Goal: Task Accomplishment & Management: Use online tool/utility

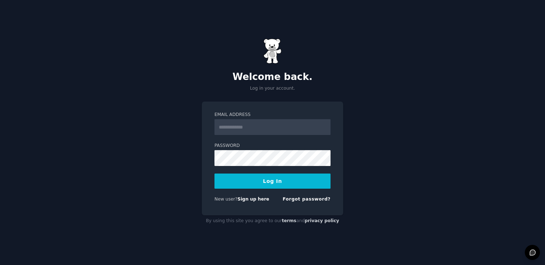
click at [291, 131] on input "Email Address" at bounding box center [273, 127] width 116 height 16
type input "**********"
click at [272, 184] on button "Log In" at bounding box center [273, 181] width 116 height 15
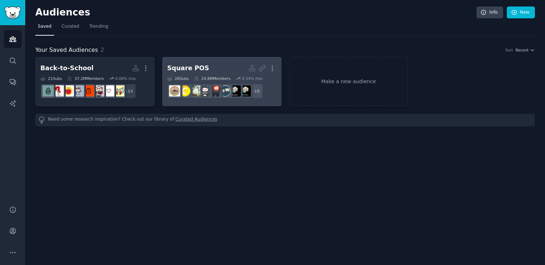
click at [194, 66] on div "Square POS" at bounding box center [188, 68] width 42 height 9
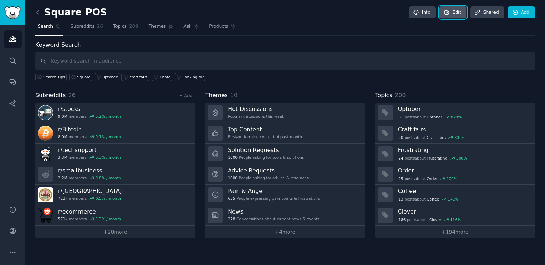
click at [455, 12] on link "Edit" at bounding box center [453, 12] width 27 height 12
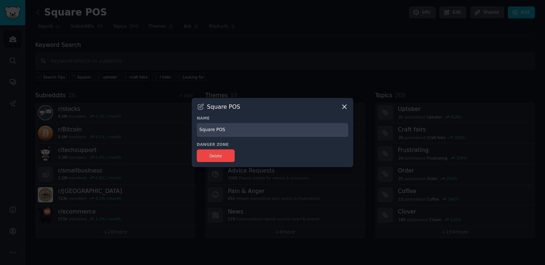
click at [346, 106] on icon at bounding box center [345, 107] width 8 height 8
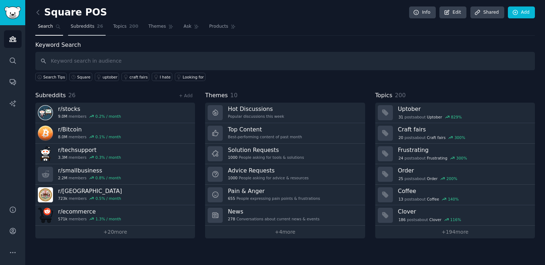
click at [83, 27] on span "Subreddits" at bounding box center [83, 26] width 24 height 6
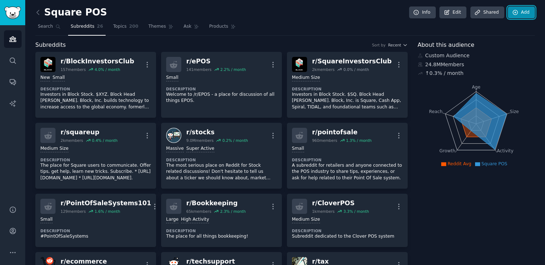
click at [521, 16] on link "Add" at bounding box center [521, 12] width 27 height 12
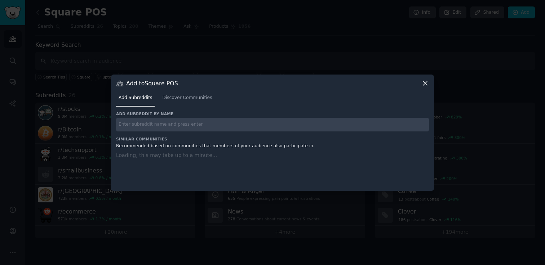
click at [315, 126] on input "text" at bounding box center [272, 125] width 313 height 14
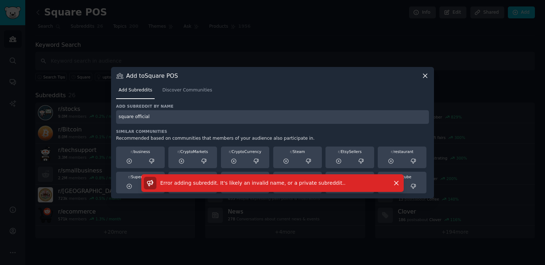
drag, startPoint x: 176, startPoint y: 111, endPoint x: 145, endPoint y: 120, distance: 32.6
click at [122, 121] on input "square official" at bounding box center [272, 117] width 313 height 14
type input "r"
type input "/"
type input "SquareOfficial"
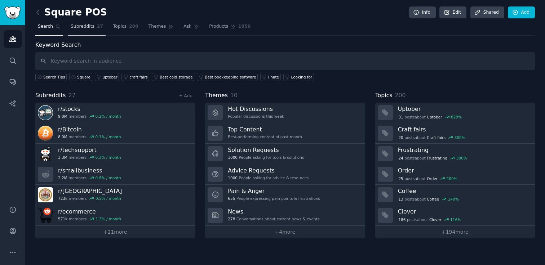
click at [89, 27] on span "Subreddits" at bounding box center [83, 26] width 24 height 6
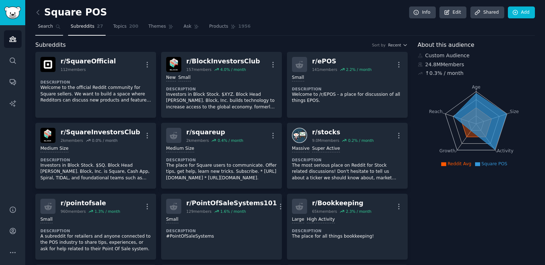
click at [54, 27] on link "Search" at bounding box center [49, 28] width 28 height 15
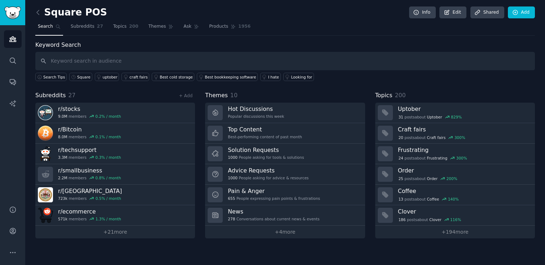
click at [210, 61] on input "text" at bounding box center [285, 61] width 500 height 18
click at [187, 24] on span "Ask" at bounding box center [188, 26] width 8 height 6
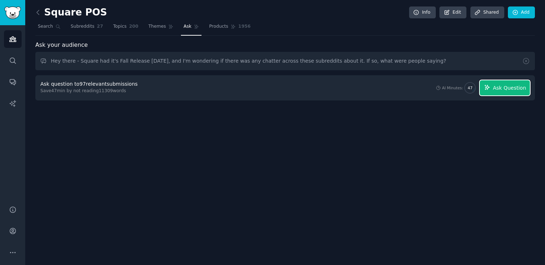
click at [513, 90] on span "Ask Question" at bounding box center [509, 88] width 33 height 8
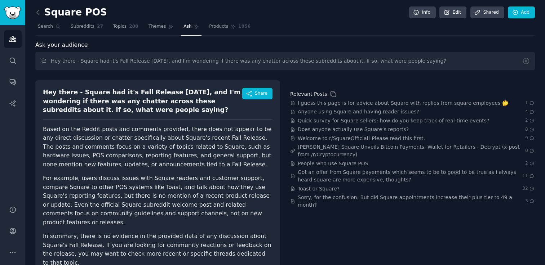
scroll to position [7, 0]
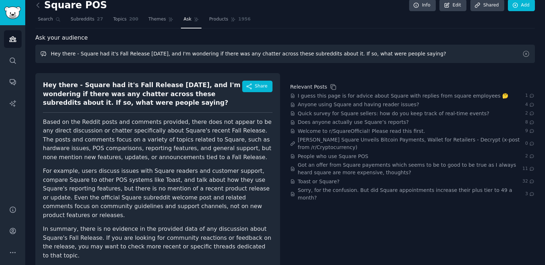
click at [311, 48] on input "Hey there - Square had it's Fall Release [DATE], and I'm wondering if there was…" at bounding box center [285, 54] width 500 height 18
click at [424, 55] on input "Hey there - Square had it's Fall Release [DATE], and I'm wondering if there was…" at bounding box center [285, 54] width 500 height 18
click at [345, 54] on input "Hey there - Square had it's Fall Release [DATE], and I'm wondering if there was…" at bounding box center [285, 54] width 500 height 18
drag, startPoint x: 346, startPoint y: 54, endPoint x: 432, endPoint y: 54, distance: 86.2
click at [432, 54] on input "Hey there - Square had it's Fall Release [DATE], and I'm wondering if there was…" at bounding box center [285, 54] width 500 height 18
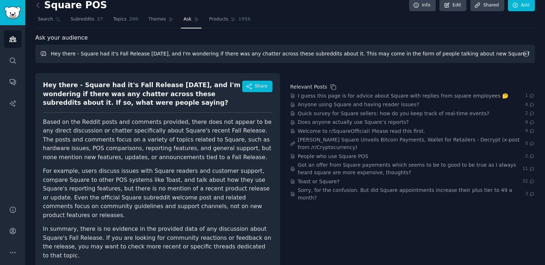
type input "Hey there - Square had it's Fall Release [DATE], and I'm wondering if there was…"
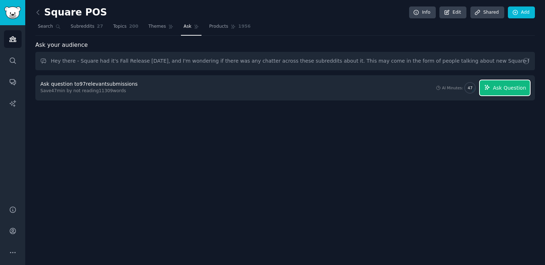
click at [498, 87] on span "Ask Question" at bounding box center [509, 88] width 33 height 8
